Goal: Find specific page/section: Find specific page/section

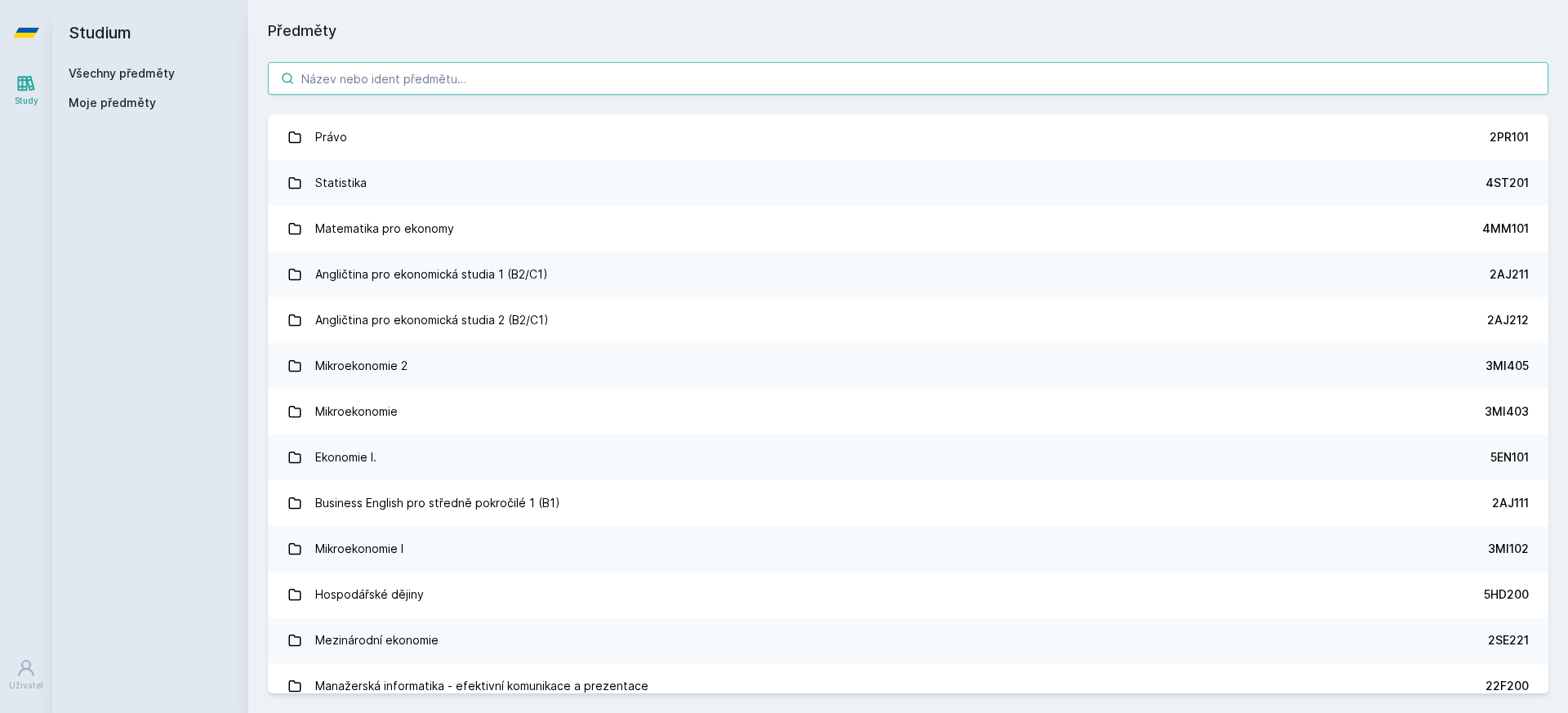
click at [925, 73] on input "search" at bounding box center [908, 78] width 1280 height 32
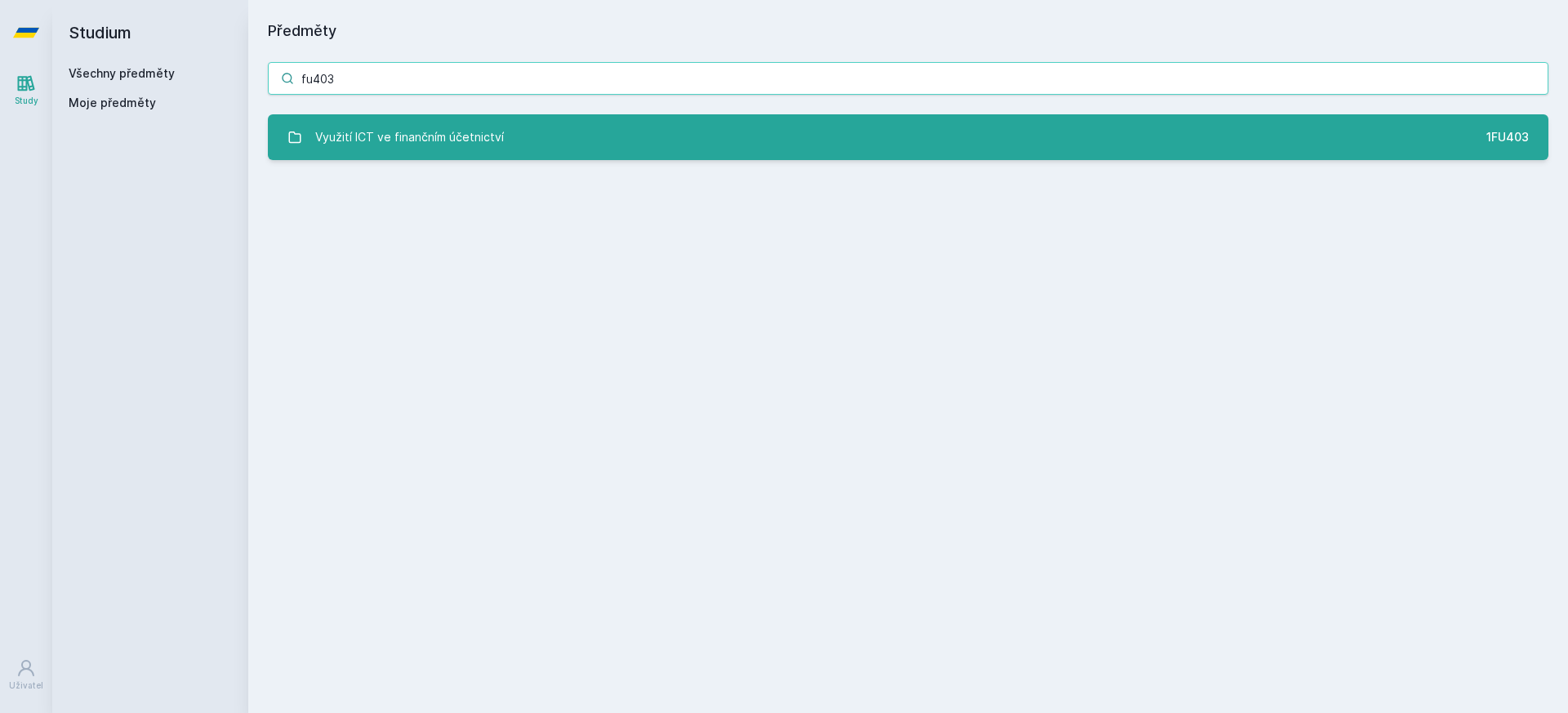
type input "fu403"
click at [685, 142] on link "Využití ICT ve finančním účetnictví 1FU403" at bounding box center [908, 137] width 1280 height 46
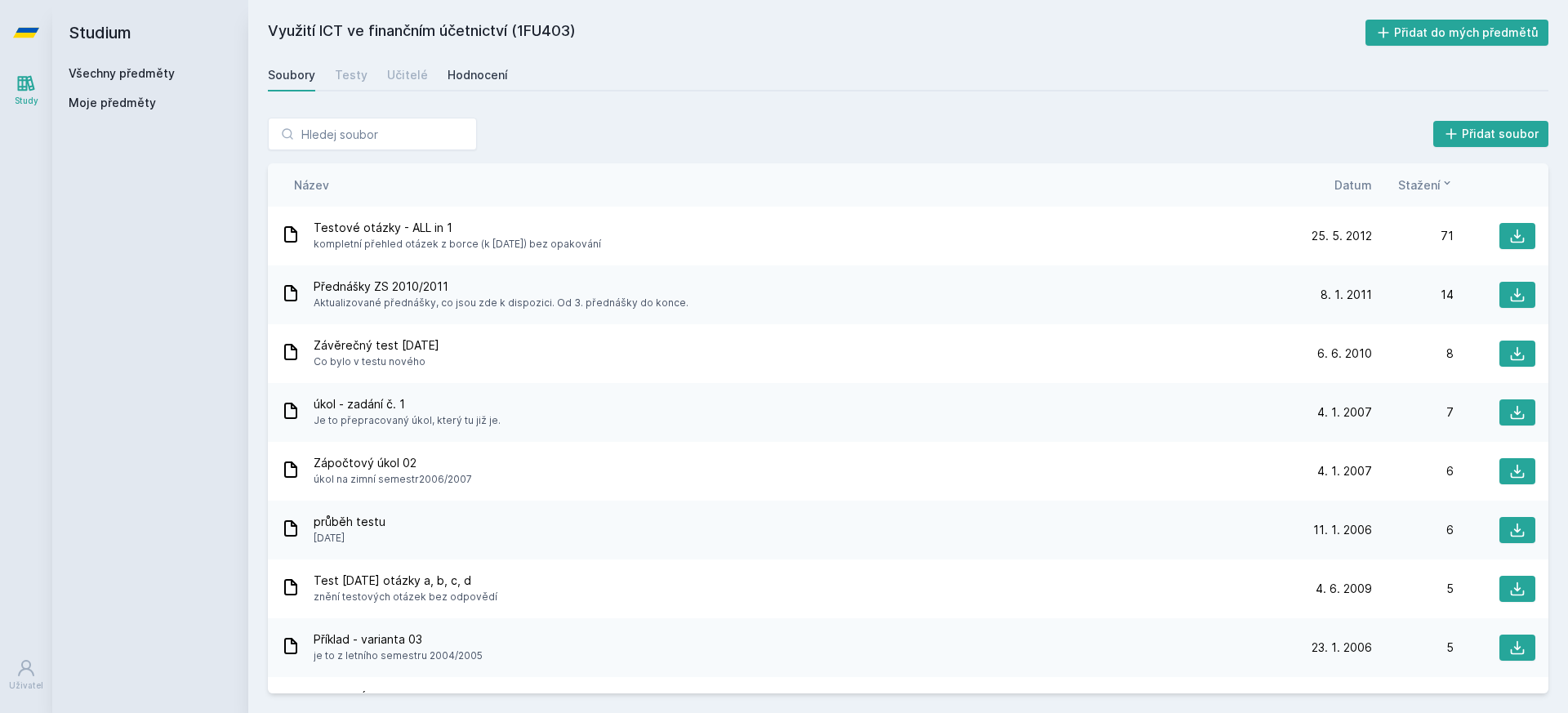
click at [452, 69] on div "Hodnocení" at bounding box center [478, 75] width 60 height 17
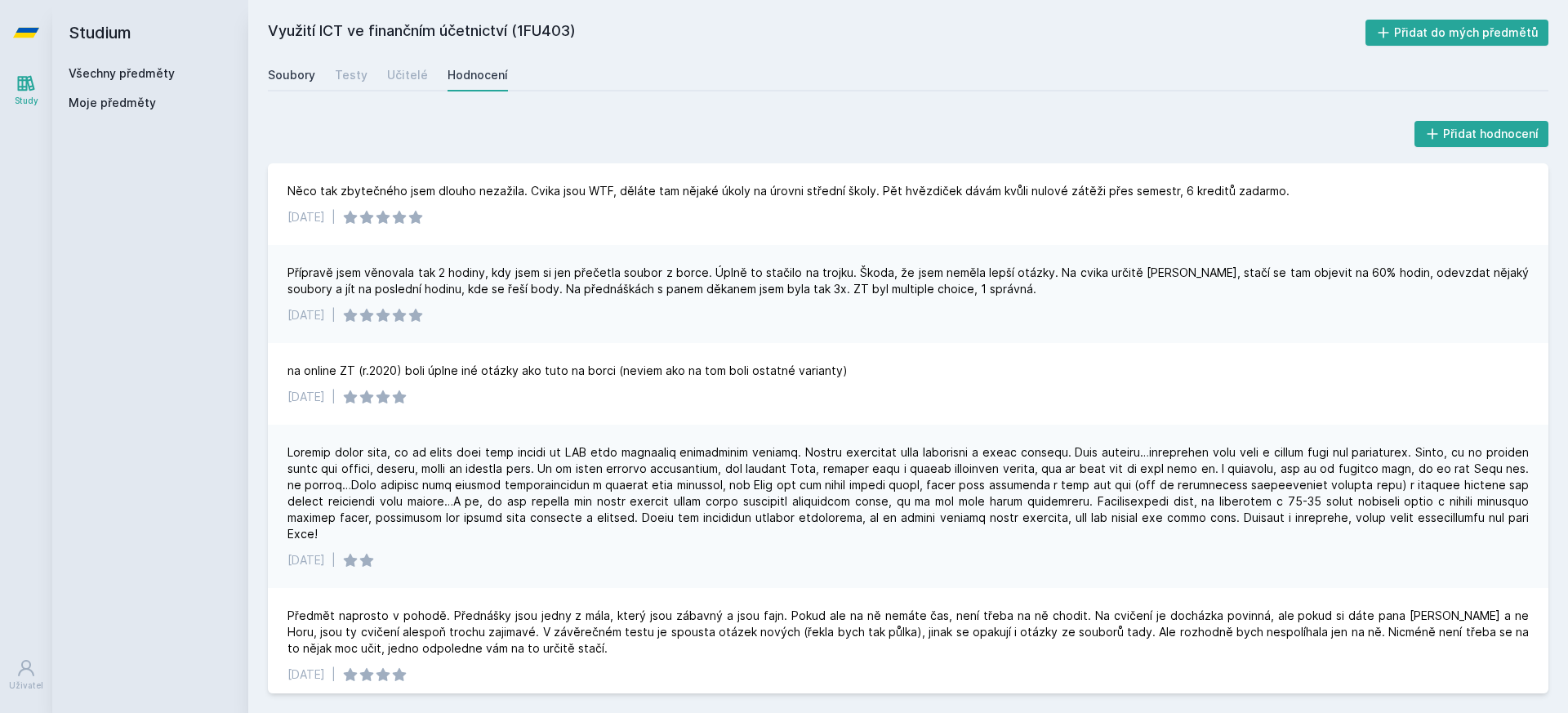
click at [308, 81] on div "Soubory" at bounding box center [292, 75] width 48 height 17
